Goal: Task Accomplishment & Management: Manage account settings

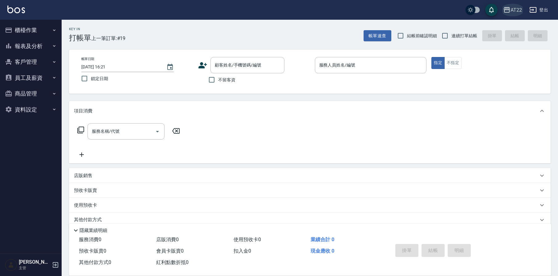
click at [516, 11] on div "AT22" at bounding box center [516, 10] width 11 height 8
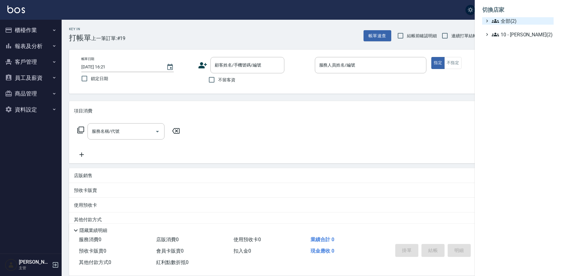
click at [511, 22] on span "全部(2)" at bounding box center [521, 20] width 59 height 7
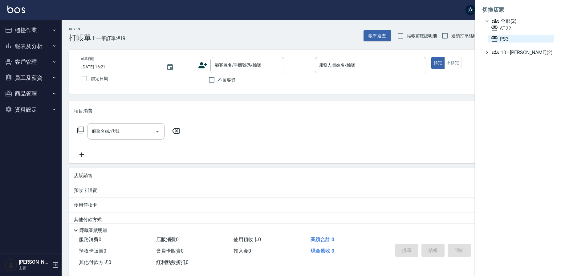
click at [495, 39] on icon at bounding box center [495, 39] width 6 height 6
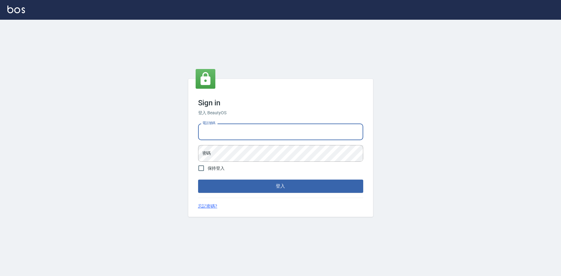
type input "0936888819"
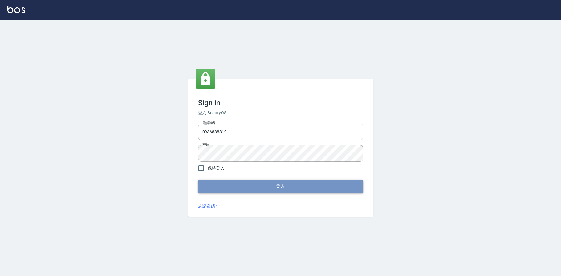
click at [237, 183] on button "登入" at bounding box center [280, 186] width 165 height 13
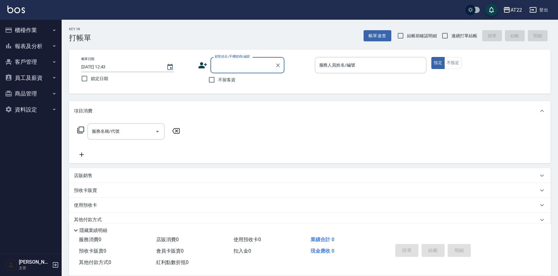
click at [510, 10] on icon "button" at bounding box center [506, 9] width 7 height 7
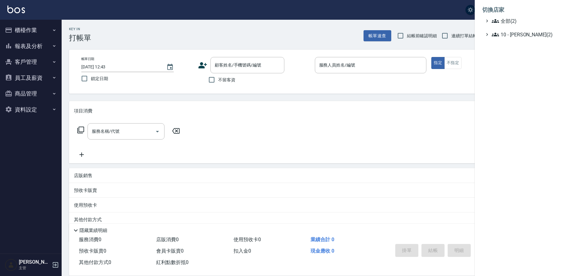
click at [435, 8] on div at bounding box center [280, 138] width 561 height 276
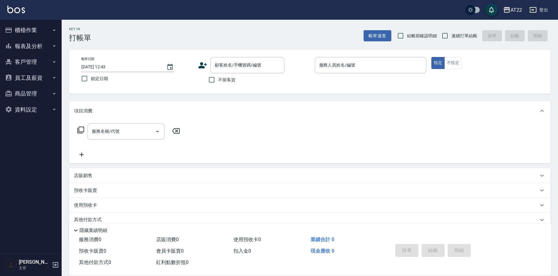
click at [543, 12] on button "登出" at bounding box center [539, 9] width 24 height 11
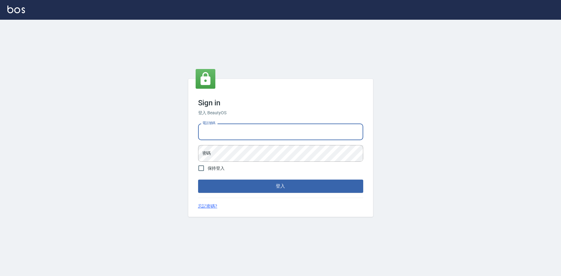
type input "0909291021"
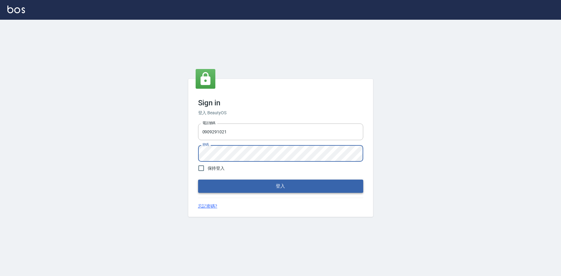
click at [254, 189] on button "登入" at bounding box center [280, 186] width 165 height 13
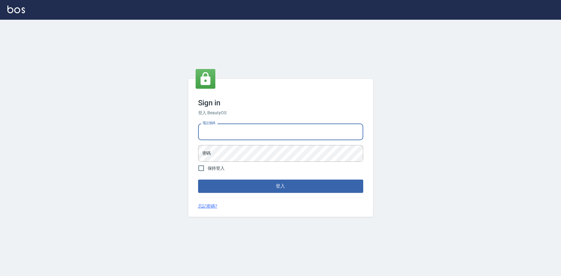
type input "0952958204"
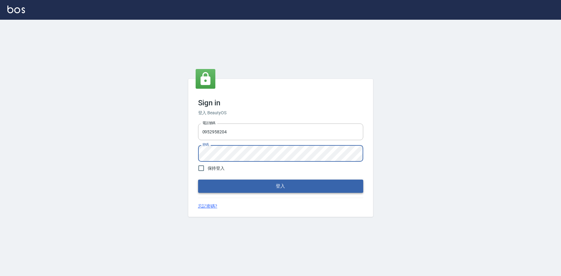
click at [244, 185] on button "登入" at bounding box center [280, 186] width 165 height 13
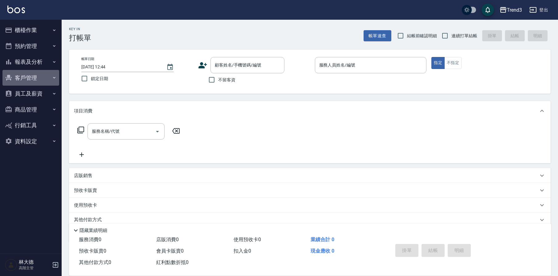
click at [34, 78] on button "客戶管理" at bounding box center [30, 78] width 57 height 16
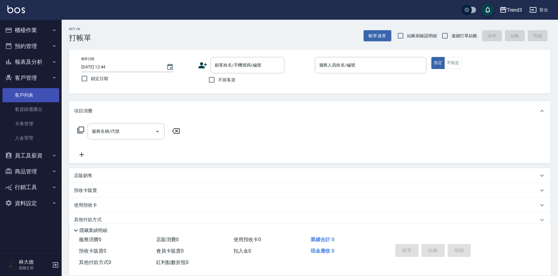
click at [29, 94] on link "客戶列表" at bounding box center [30, 95] width 57 height 14
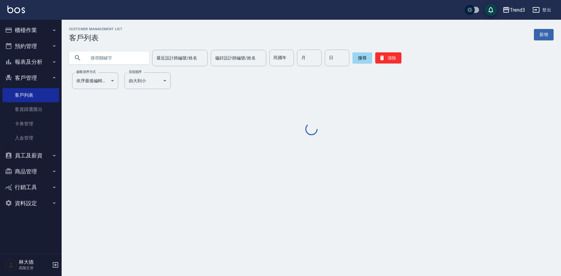
drag, startPoint x: 112, startPoint y: 58, endPoint x: 102, endPoint y: 38, distance: 22.3
click at [112, 58] on input "text" at bounding box center [115, 58] width 58 height 17
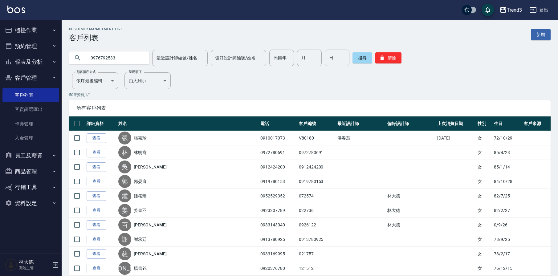
type input "0976792533"
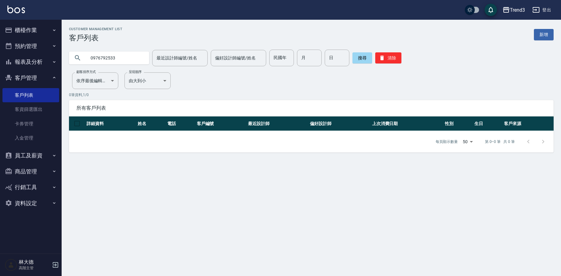
drag, startPoint x: 123, startPoint y: 58, endPoint x: 89, endPoint y: 56, distance: 33.9
click at [89, 56] on input "0976792533" at bounding box center [115, 58] width 58 height 17
